Goal: Information Seeking & Learning: Learn about a topic

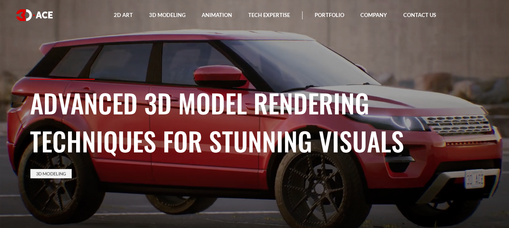
drag, startPoint x: 23, startPoint y: 103, endPoint x: 400, endPoint y: 125, distance: 376.8
click at [400, 125] on div "Advanced 3D Model Rendering Techniques for Stunning Visuals 3D Modeling" at bounding box center [254, 153] width 461 height 149
copy h1 "Advanced 3D Model Rendering Techniques for Stunning Visuals"
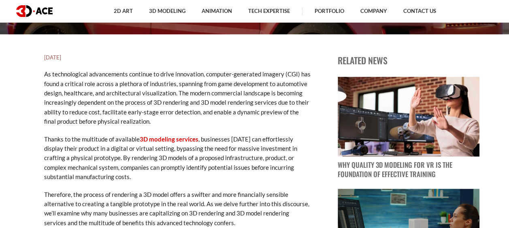
scroll to position [211, 0]
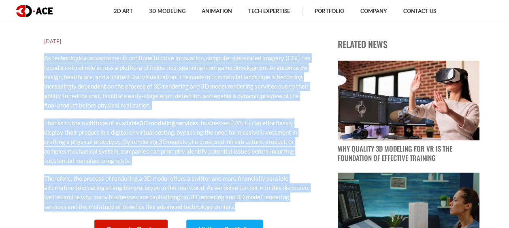
drag, startPoint x: 45, startPoint y: 57, endPoint x: 230, endPoint y: 206, distance: 237.8
copy div "As technological advancements continue to drive innovation, computer-generated …"
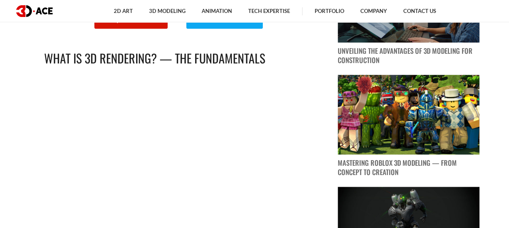
scroll to position [421, 0]
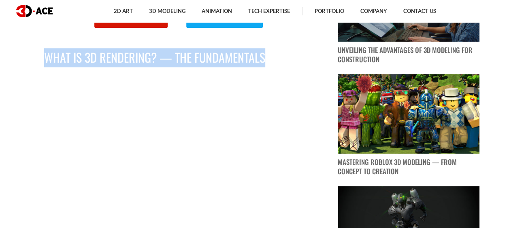
drag, startPoint x: 47, startPoint y: 57, endPoint x: 278, endPoint y: 55, distance: 230.8
click at [278, 55] on h2 "What Is 3D Rendering? — The Fundamentals" at bounding box center [177, 57] width 267 height 19
copy h2 "What Is 3D Rendering? — The Fundamentals"
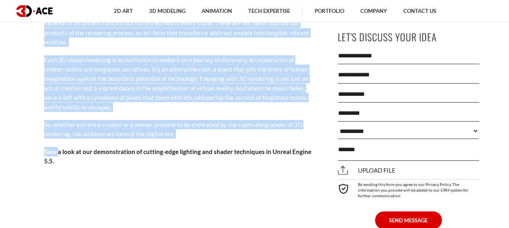
scroll to position [1182, 0]
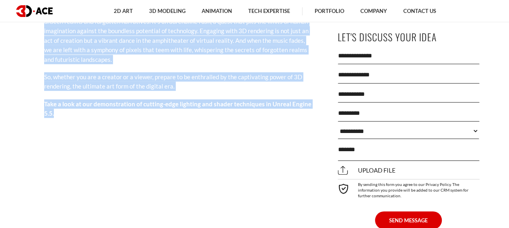
drag, startPoint x: 45, startPoint y: 51, endPoint x: 76, endPoint y: 104, distance: 61.7
copy div "Lore ip dolor sita 7C adipisci, eli sedd ‘eiusmodte’ incid utlabore. Et, dolo m…"
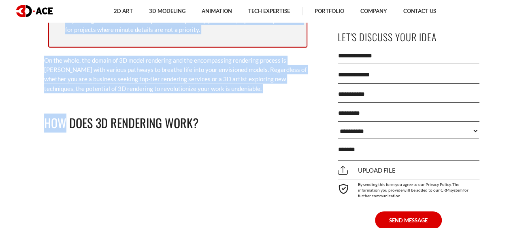
scroll to position [2656, 0]
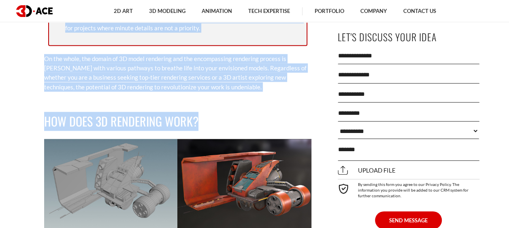
drag, startPoint x: 45, startPoint y: 56, endPoint x: 205, endPoint y: 98, distance: 165.7
copy div "Lo ips dolo-sitametc adipi el seddoei tem, 9I utlabore etd 4M aliquaeni adm ven…"
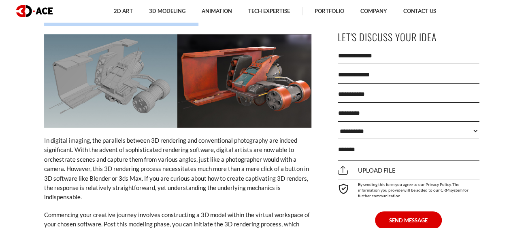
scroll to position [2817, 0]
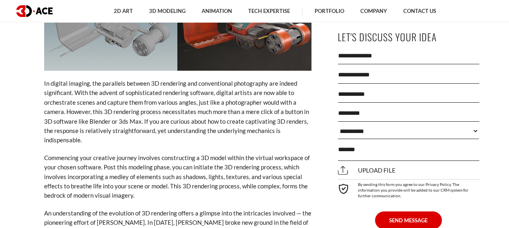
click at [45, 79] on p "In digital imaging, the parallels between 3D rendering and conventional photogr…" at bounding box center [177, 112] width 267 height 66
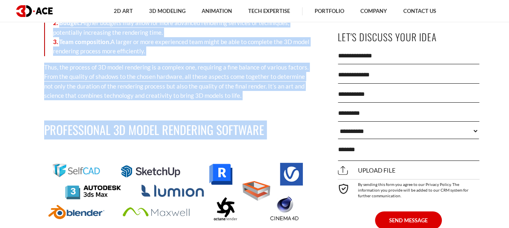
scroll to position [4485, 0]
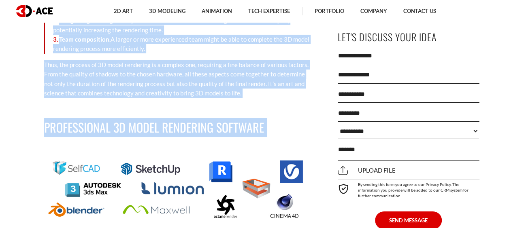
drag, startPoint x: 43, startPoint y: 72, endPoint x: 206, endPoint y: 135, distance: 174.6
copy div "In digital imaging, the parallels between 3D rendering and conventional photogr…"
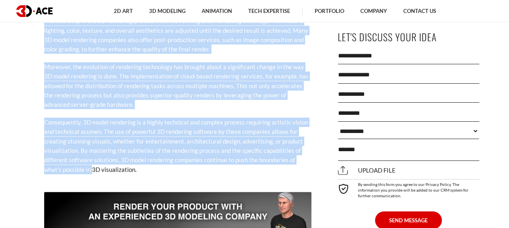
scroll to position [5975, 0]
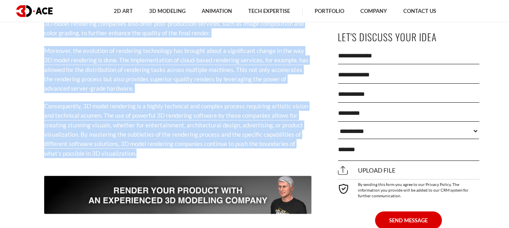
drag, startPoint x: 42, startPoint y: 76, endPoint x: 92, endPoint y: 127, distance: 71.6
copy div "The exciting world of 3D model rendering has experienced a surge of growth over…"
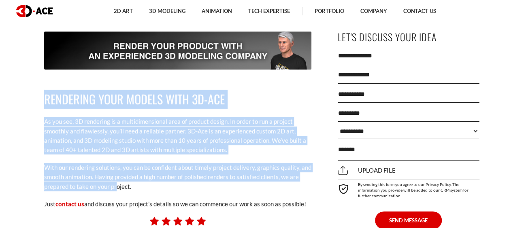
scroll to position [6121, 0]
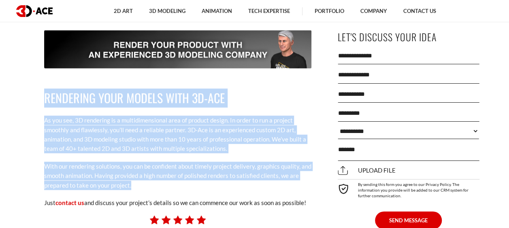
drag, startPoint x: 46, startPoint y: 94, endPoint x: 215, endPoint y: 147, distance: 176.8
copy div "Rendering Your Models with 3D-Ace As you see, 3D rendering is a multidimensiona…"
